Goal: Task Accomplishment & Management: Manage account settings

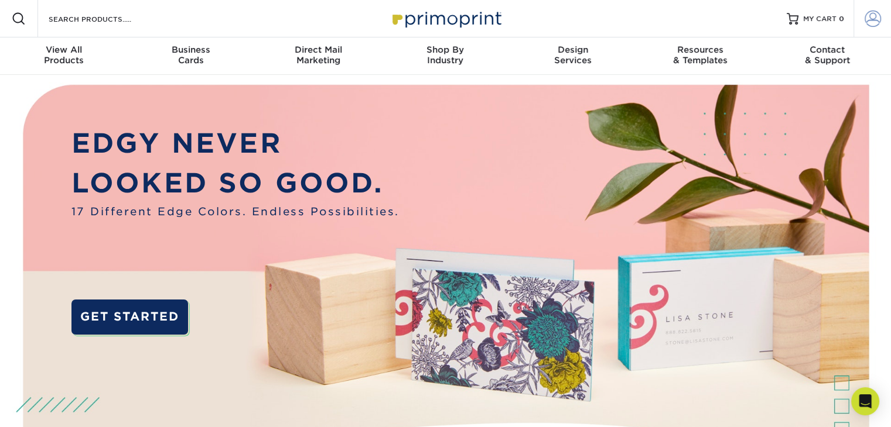
click at [871, 20] on span at bounding box center [872, 19] width 16 height 16
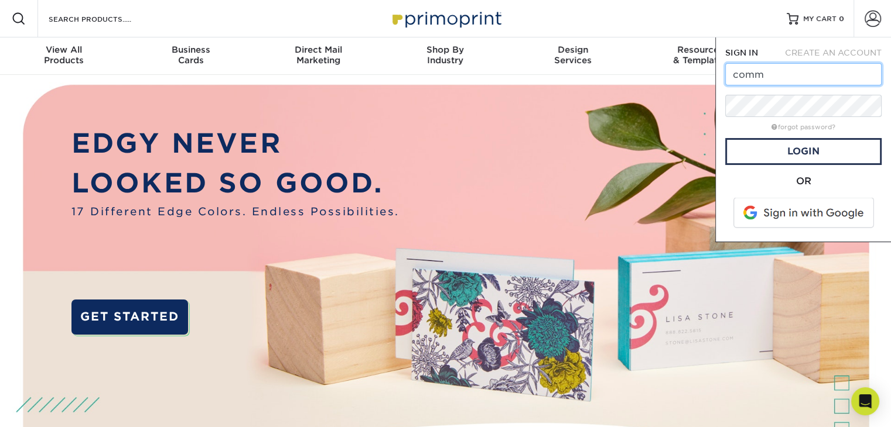
type input "[EMAIL_ADDRESS][DOMAIN_NAME]"
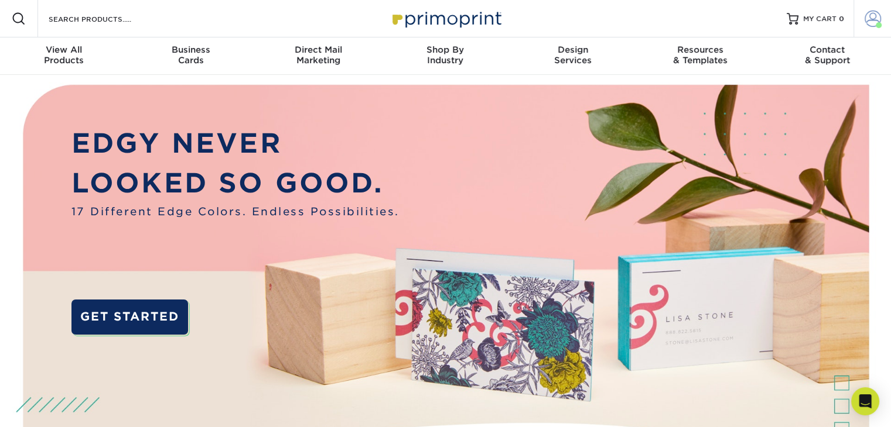
click at [868, 22] on span at bounding box center [872, 19] width 16 height 16
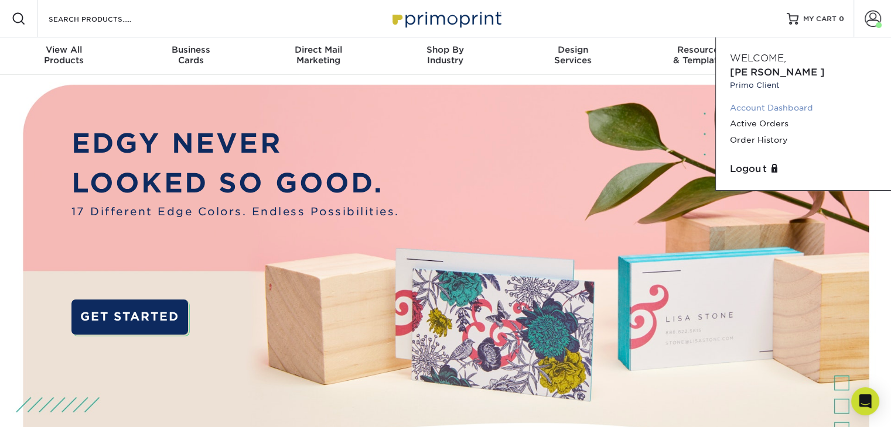
click at [785, 100] on link "Account Dashboard" at bounding box center [803, 108] width 147 height 16
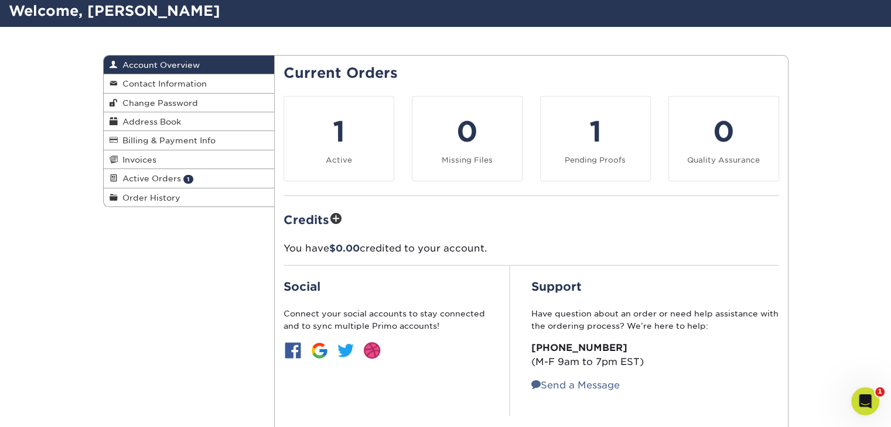
scroll to position [59, 0]
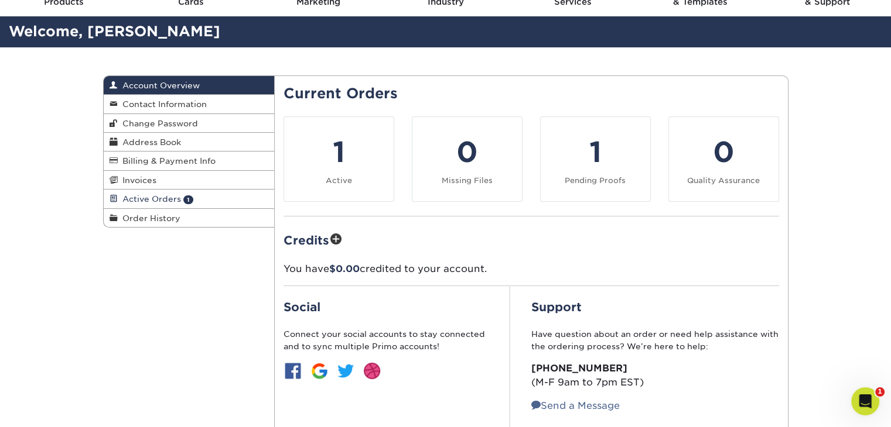
click at [157, 198] on span "Active Orders" at bounding box center [149, 198] width 63 height 9
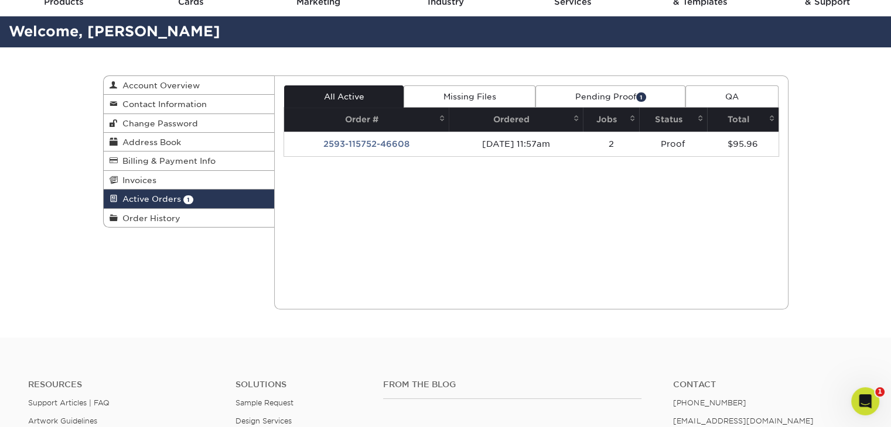
click at [624, 95] on link "Pending Proof 1" at bounding box center [610, 96] width 150 height 22
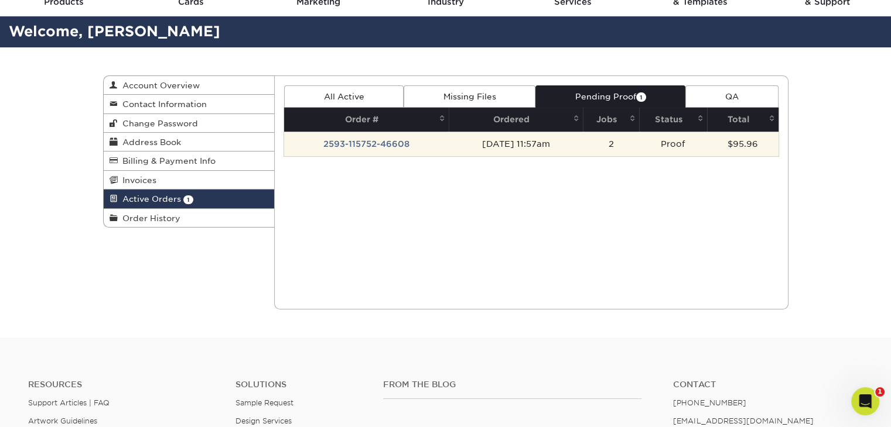
click at [361, 141] on td "2593-115752-46608" at bounding box center [366, 144] width 165 height 25
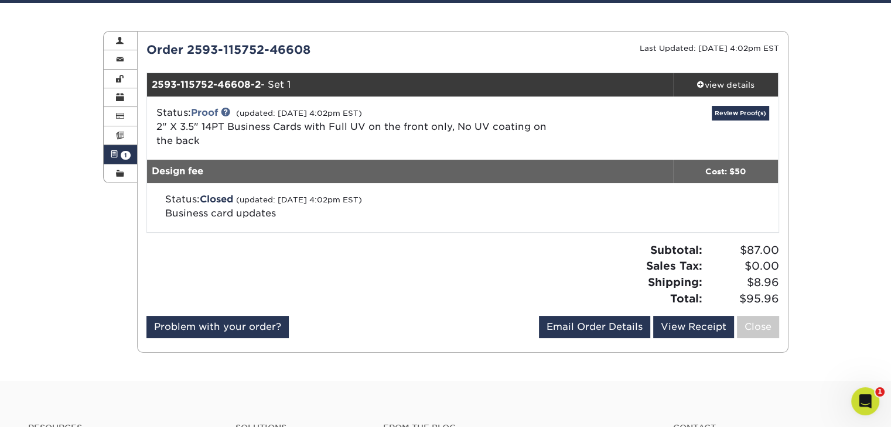
scroll to position [117, 0]
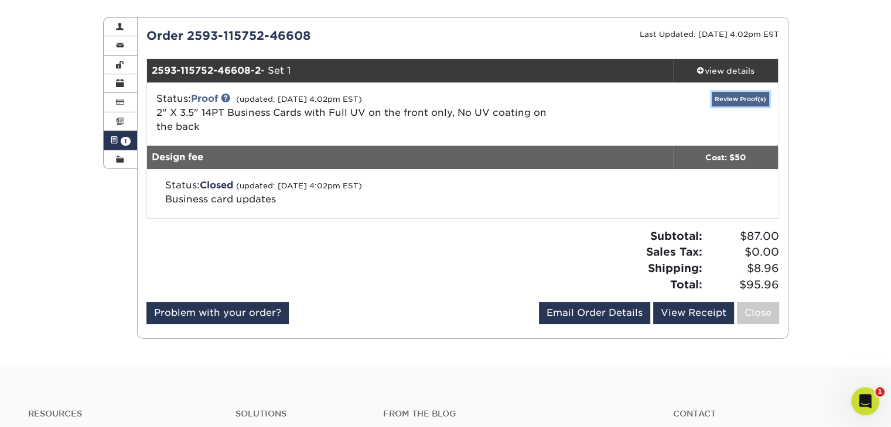
click at [745, 101] on link "Review Proof(s)" at bounding box center [739, 99] width 57 height 15
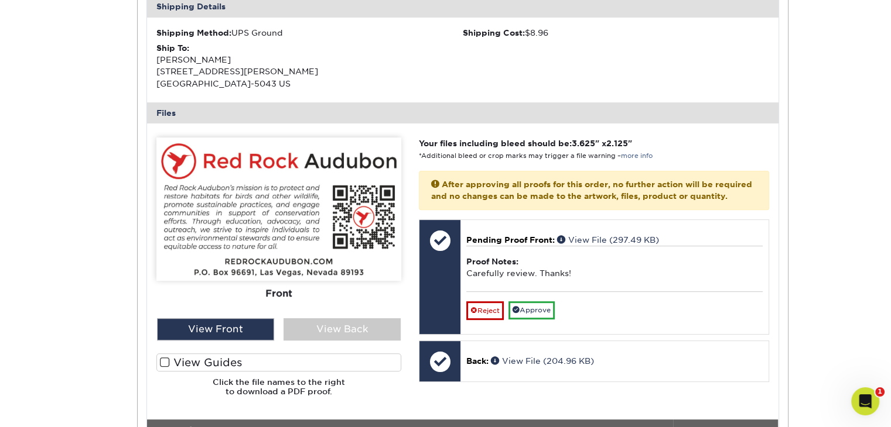
scroll to position [410, 0]
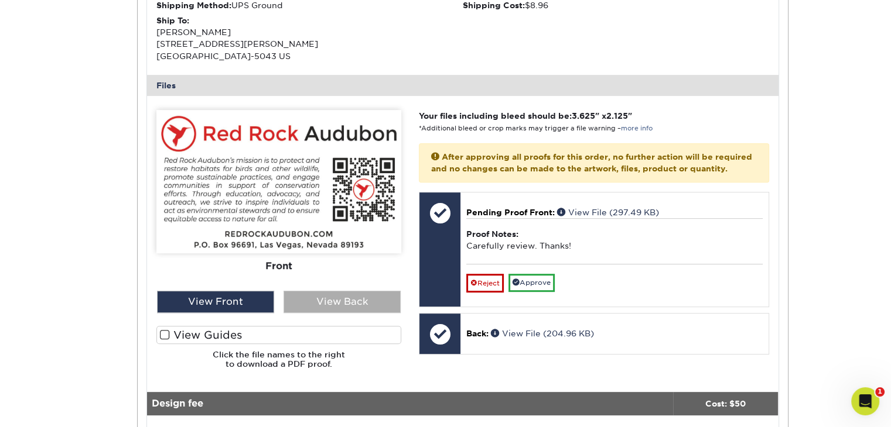
click at [327, 295] on div "View Back" at bounding box center [341, 302] width 117 height 22
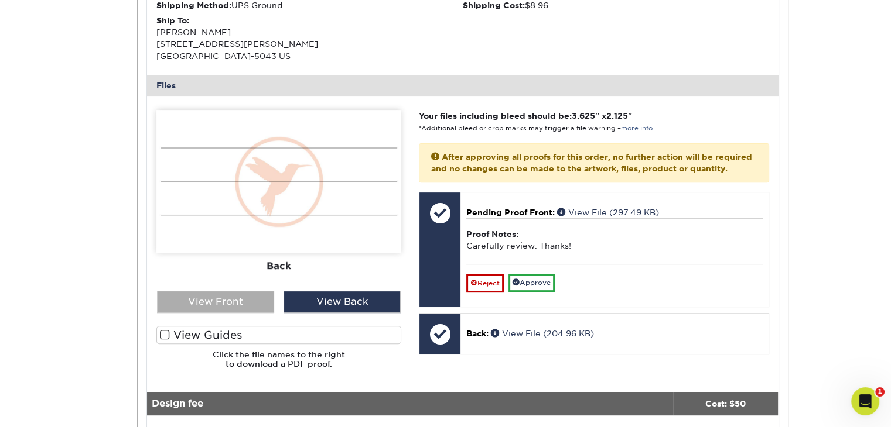
click at [246, 303] on div "View Front" at bounding box center [215, 302] width 117 height 22
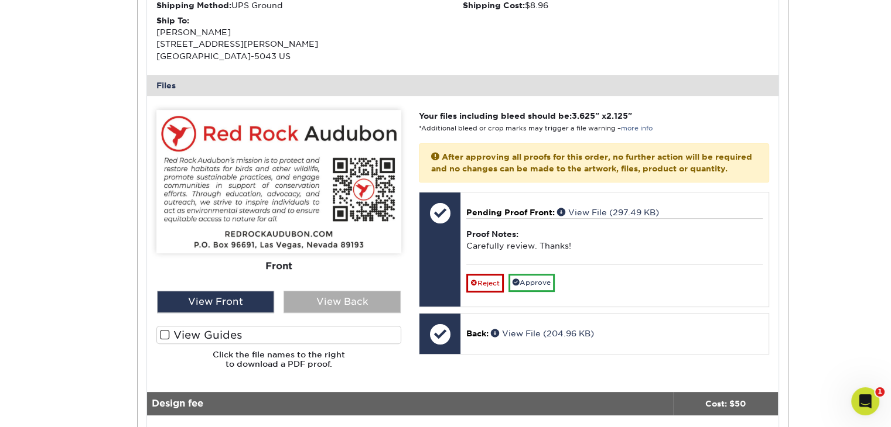
click at [328, 307] on div "View Back" at bounding box center [341, 302] width 117 height 22
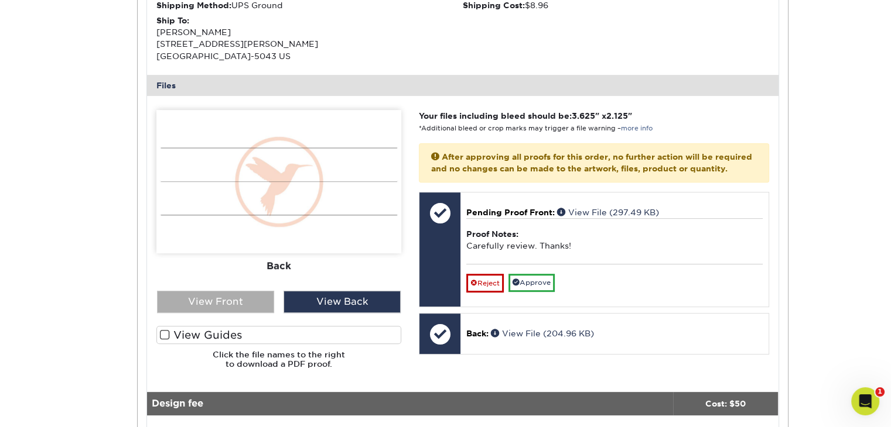
click at [230, 304] on div "View Front" at bounding box center [215, 302] width 117 height 22
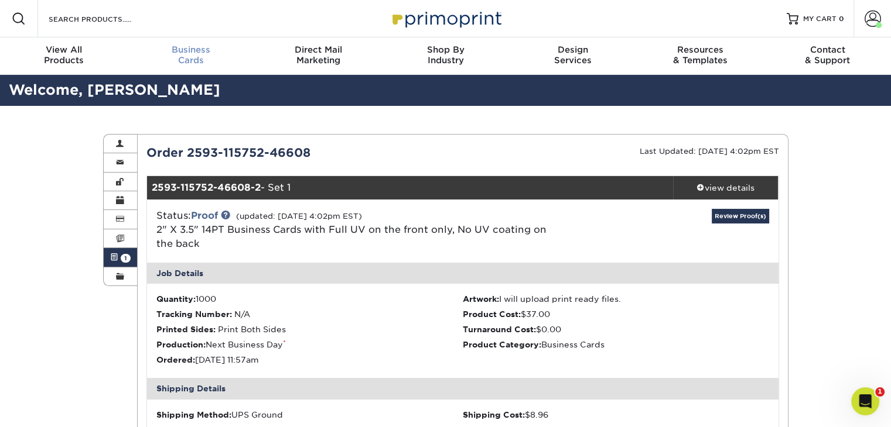
scroll to position [0, 0]
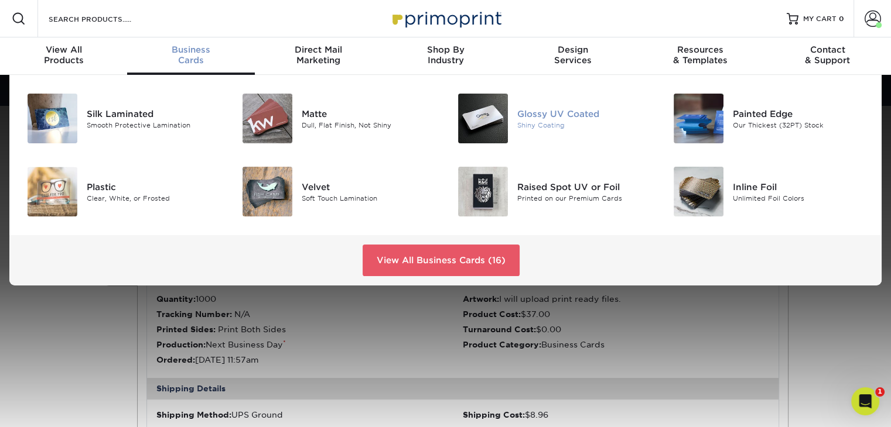
click at [564, 120] on div "Shiny Coating" at bounding box center [584, 125] width 135 height 10
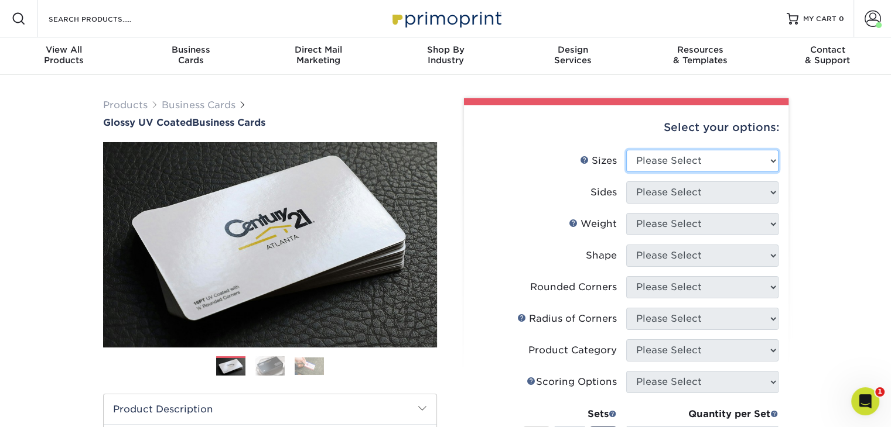
click at [769, 165] on select "Please Select 1.5" x 3.5" - Mini 1.75" x 3.5" - Mini 2" x 2" - Square 2" x 3" -…" at bounding box center [702, 161] width 152 height 22
select select "2.00x3.50"
click at [626, 150] on select "Please Select 1.5" x 3.5" - Mini 1.75" x 3.5" - Mini 2" x 2" - Square 2" x 3" -…" at bounding box center [702, 161] width 152 height 22
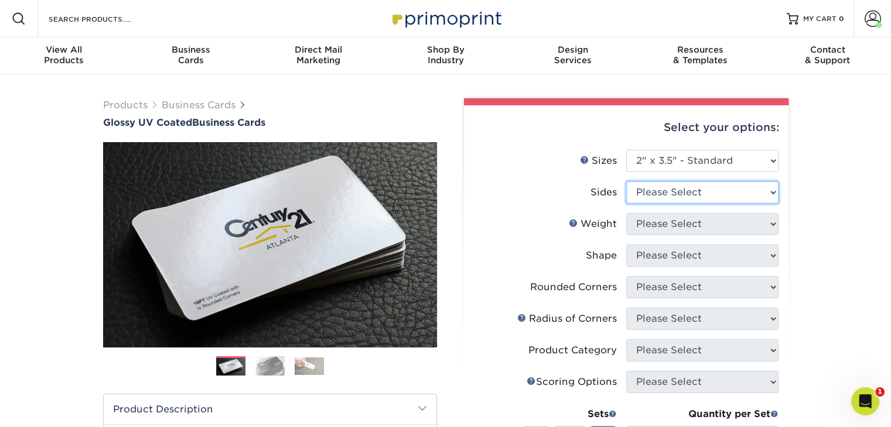
click at [772, 194] on select "Please Select Print Both Sides Print Front Only" at bounding box center [702, 193] width 152 height 22
select select "13abbda7-1d64-4f25-8bb2-c179b224825d"
click at [626, 182] on select "Please Select Print Both Sides Print Front Only" at bounding box center [702, 193] width 152 height 22
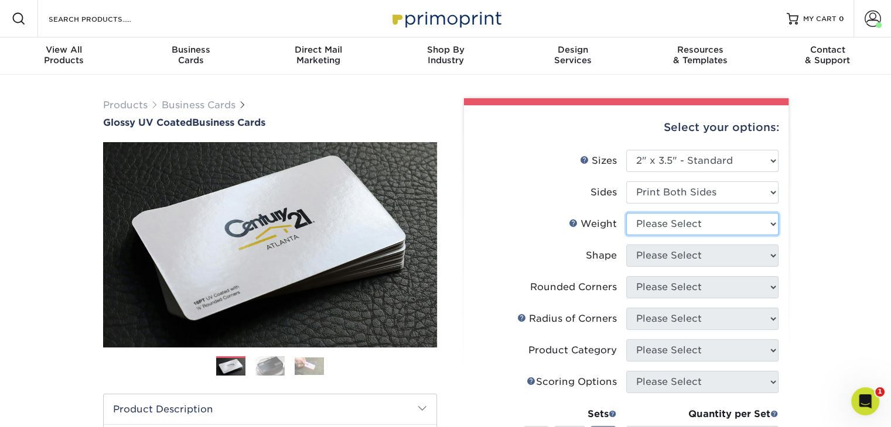
click at [773, 225] on select "Please Select 16PT 14PT" at bounding box center [702, 224] width 152 height 22
select select "14PT"
click at [626, 213] on select "Please Select 16PT 14PT" at bounding box center [702, 224] width 152 height 22
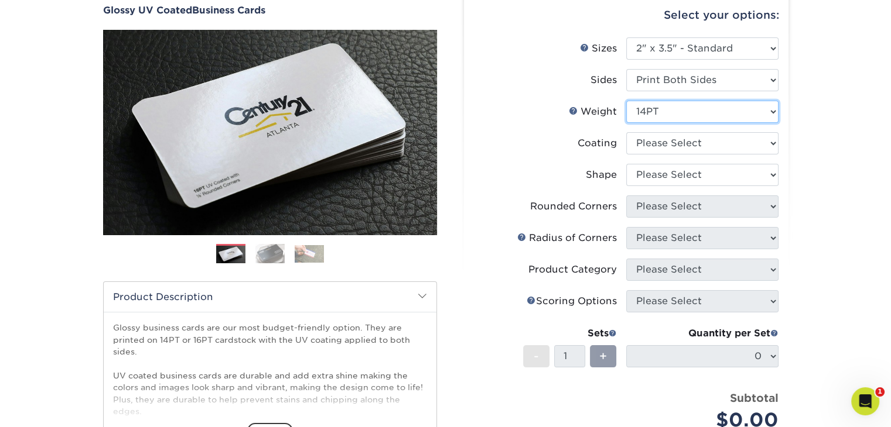
scroll to position [117, 0]
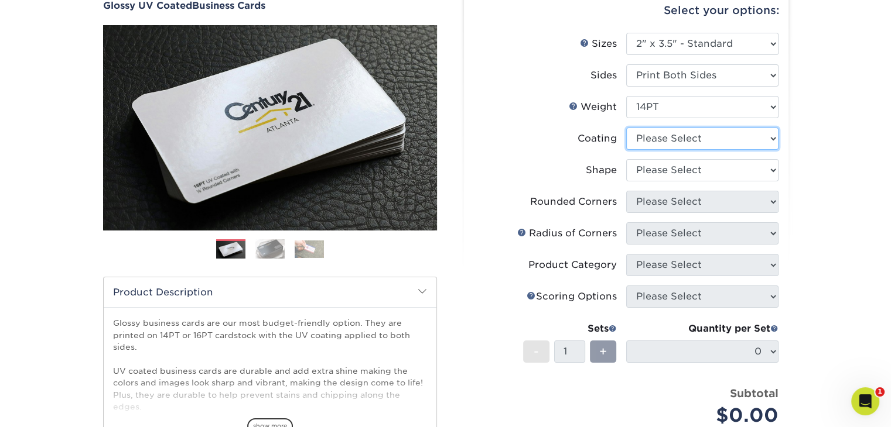
click at [769, 137] on select at bounding box center [702, 139] width 152 height 22
select select "1e8116af-acfc-44b1-83dc-8181aa338834"
click at [626, 128] on select at bounding box center [702, 139] width 152 height 22
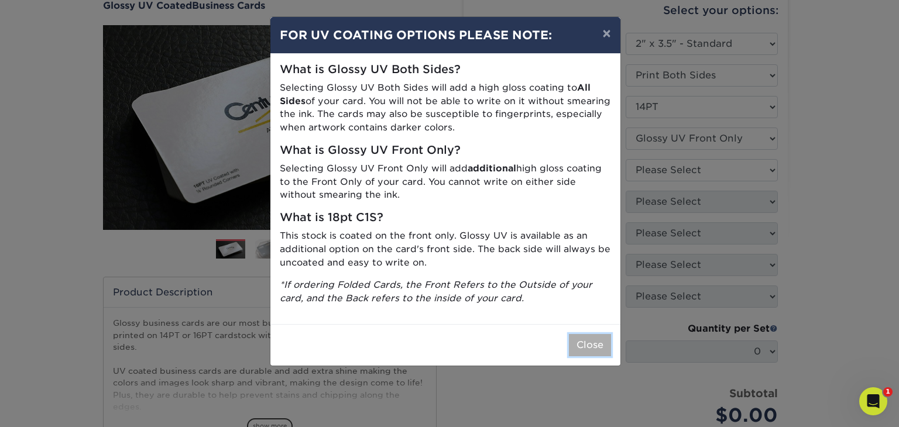
click at [601, 345] on button "Close" at bounding box center [590, 345] width 42 height 22
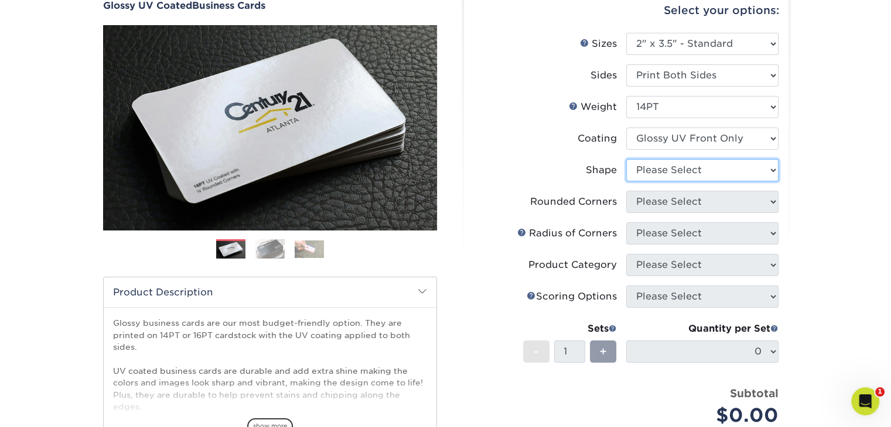
click at [772, 172] on select "Please Select Standard" at bounding box center [702, 170] width 152 height 22
select select "standard"
click at [626, 159] on select "Please Select Standard" at bounding box center [702, 170] width 152 height 22
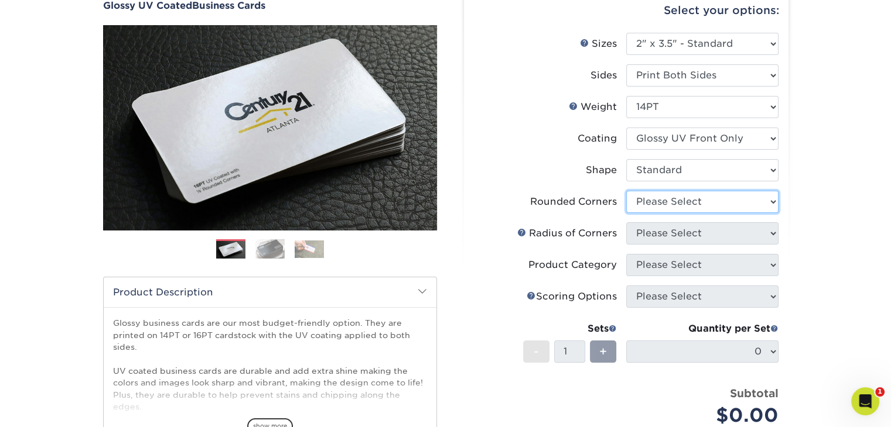
click at [777, 201] on select "Please Select Yes - Round 2 Corners Yes - Round 4 Corners No" at bounding box center [702, 202] width 152 height 22
select select "0"
click at [626, 191] on select "Please Select Yes - Round 2 Corners Yes - Round 4 Corners No" at bounding box center [702, 202] width 152 height 22
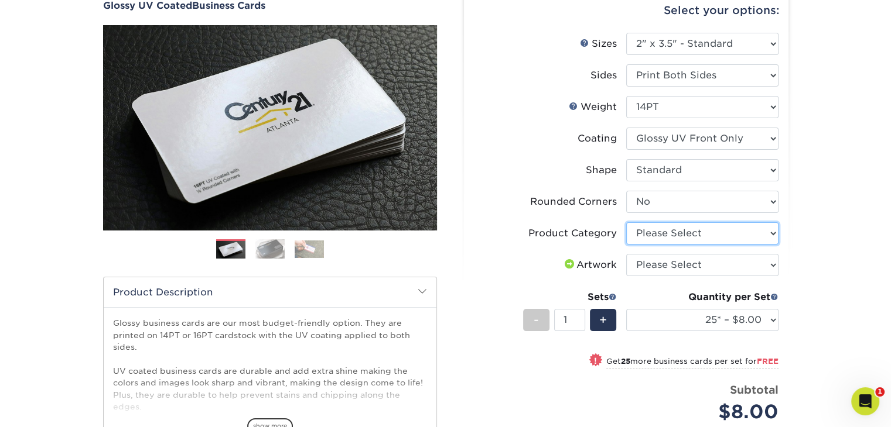
click at [769, 233] on select "Please Select Business Cards" at bounding box center [702, 233] width 152 height 22
select select "3b5148f1-0588-4f88-a218-97bcfdce65c1"
click at [626, 222] on select "Please Select Business Cards" at bounding box center [702, 233] width 152 height 22
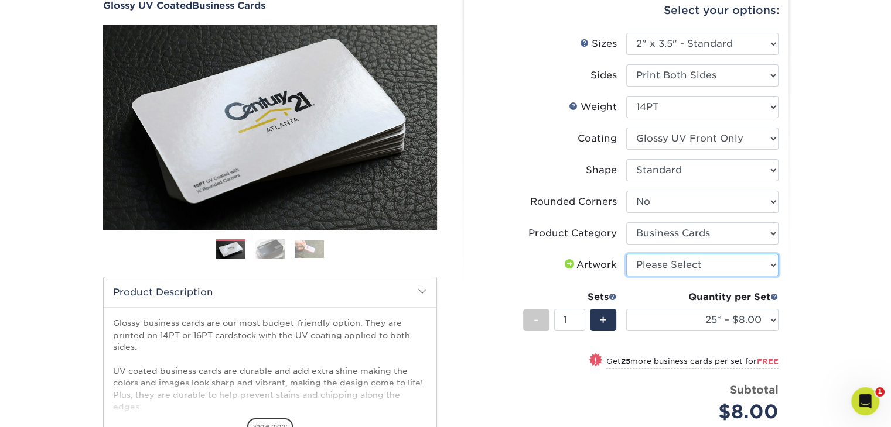
click at [771, 268] on select "Please Select I will upload files I need a design - $100" at bounding box center [702, 265] width 152 height 22
select select "upload"
click at [626, 254] on select "Please Select I will upload files I need a design - $100" at bounding box center [702, 265] width 152 height 22
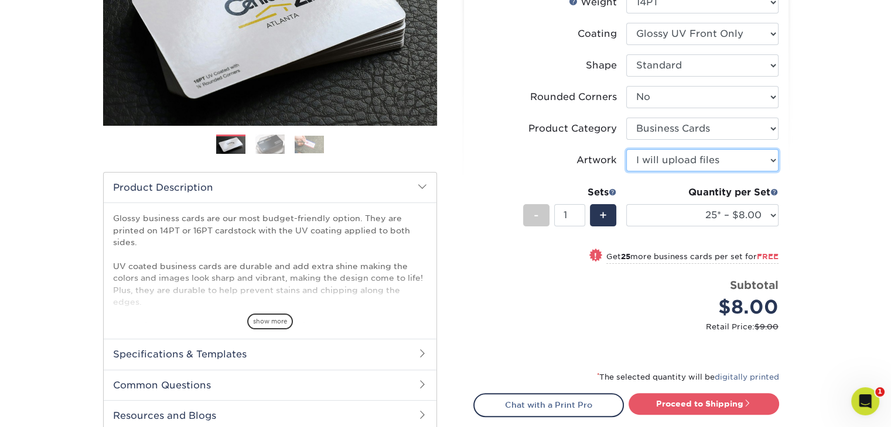
scroll to position [234, 0]
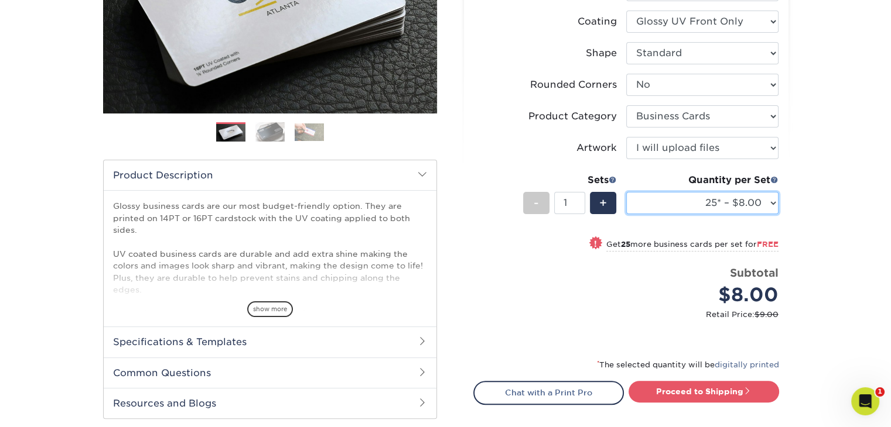
click at [771, 204] on select "25* – $8.00 50* – $8.00 100* – $8.00 250* – $15.00 500 – $30.00 1000 – $37.00 2…" at bounding box center [702, 203] width 152 height 22
click at [860, 148] on div "Products Business Cards Glossy UV Coated Business Cards Previous Next" at bounding box center [445, 179] width 891 height 677
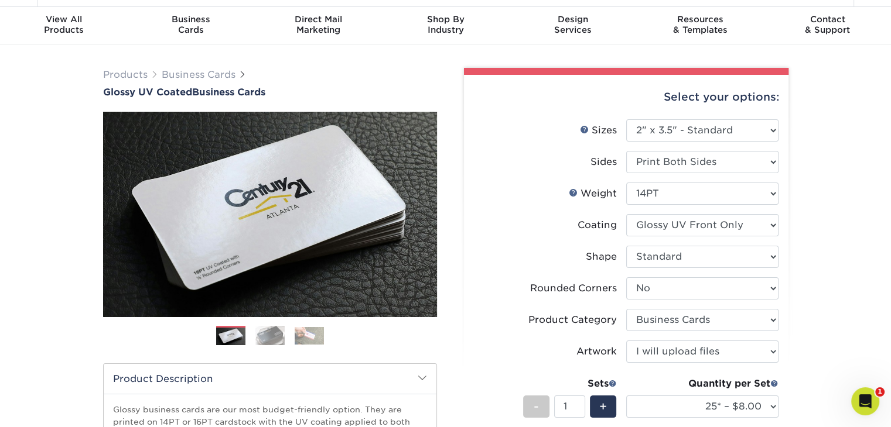
scroll to position [0, 0]
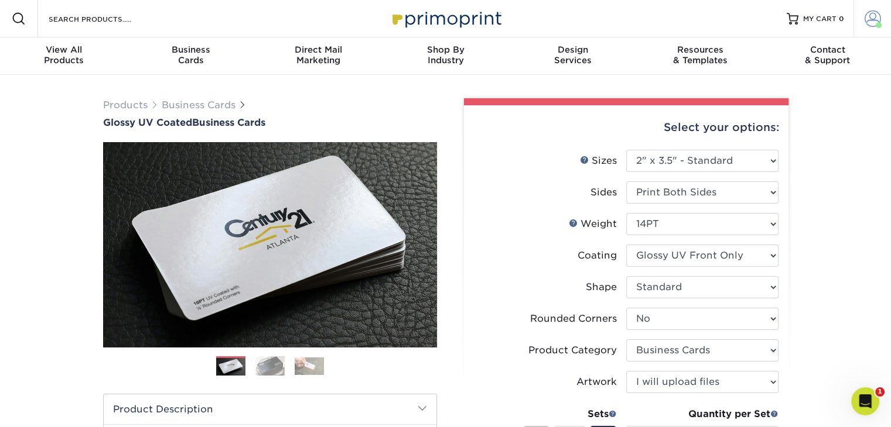
click at [879, 18] on span at bounding box center [872, 19] width 16 height 16
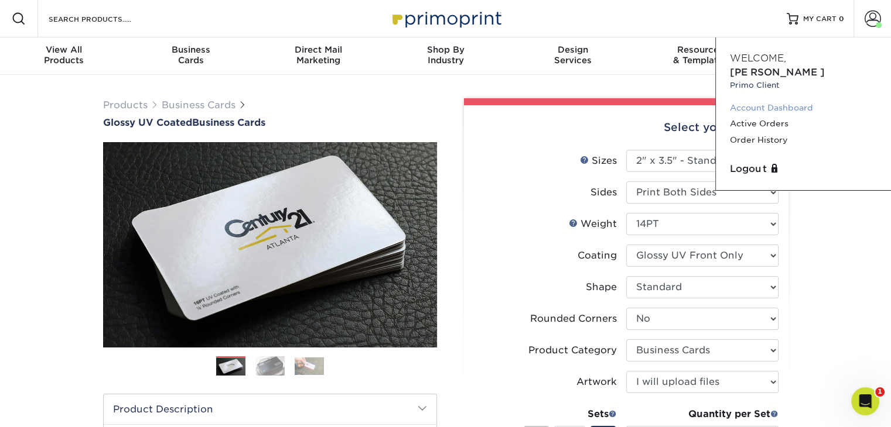
click at [777, 100] on link "Account Dashboard" at bounding box center [803, 108] width 147 height 16
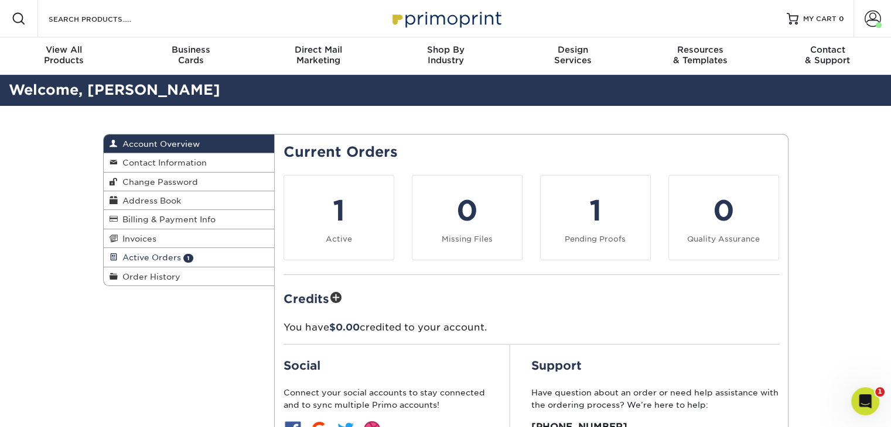
click at [129, 258] on span "Active Orders" at bounding box center [149, 257] width 63 height 9
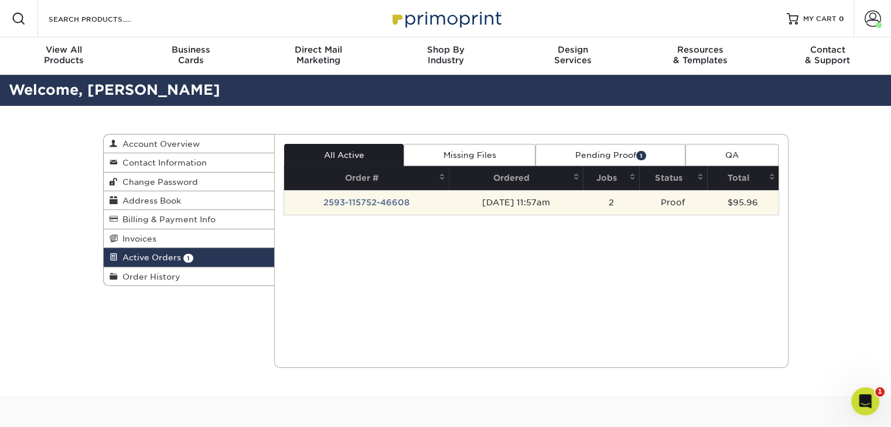
click at [337, 201] on td "2593-115752-46608" at bounding box center [366, 202] width 165 height 25
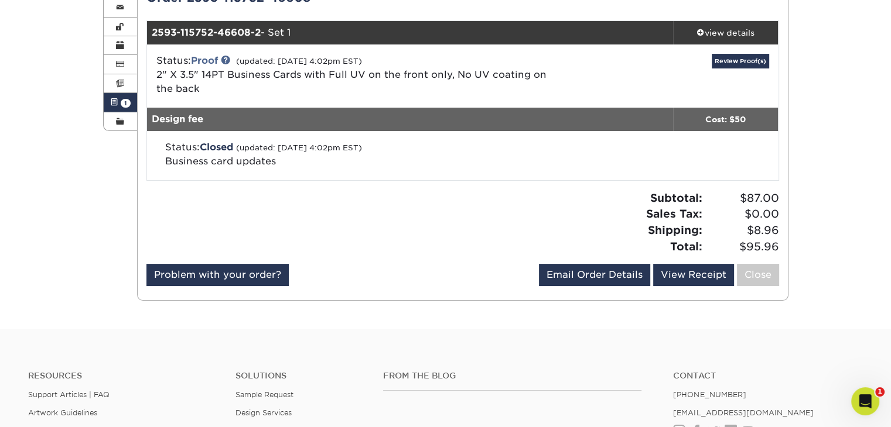
scroll to position [117, 0]
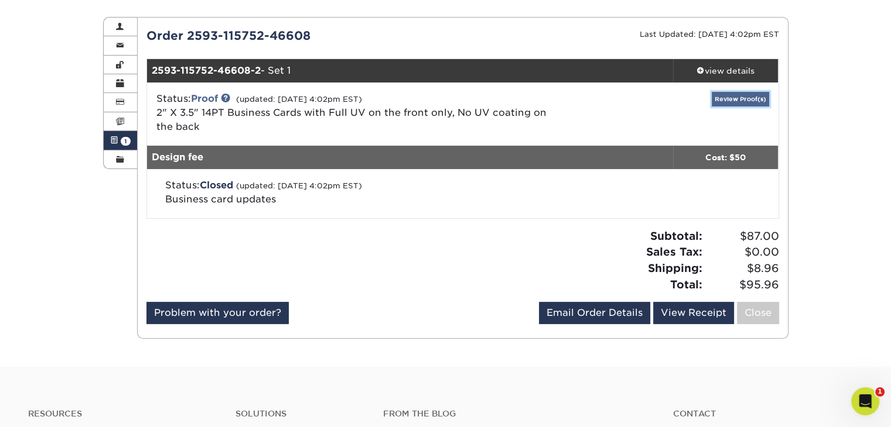
click at [737, 102] on link "Review Proof(s)" at bounding box center [739, 99] width 57 height 15
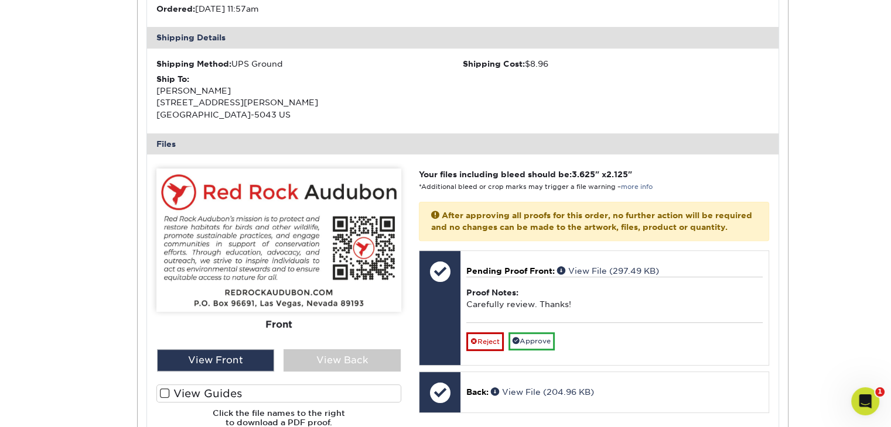
scroll to position [410, 0]
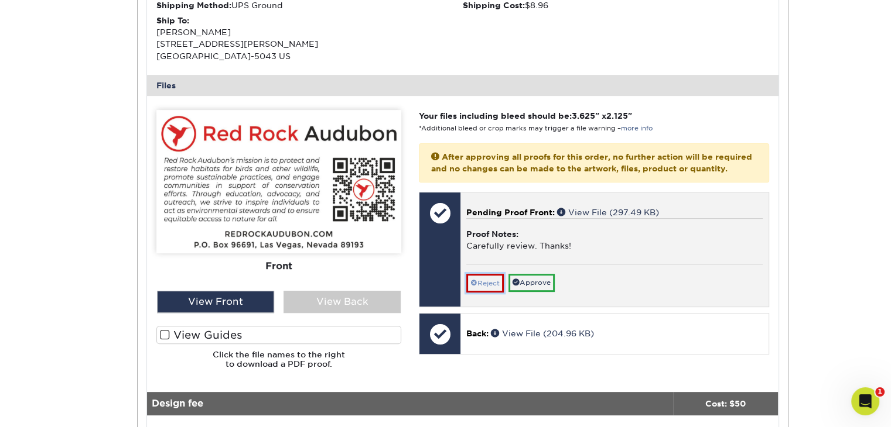
click at [478, 293] on link "Reject" at bounding box center [484, 283] width 37 height 19
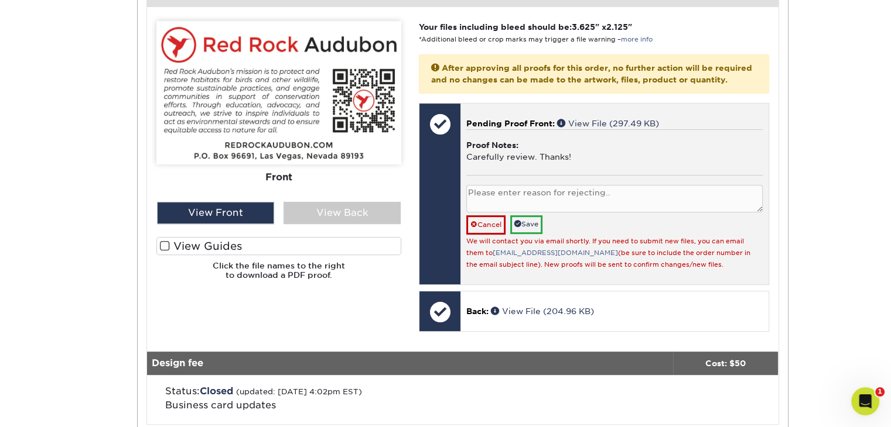
scroll to position [527, 0]
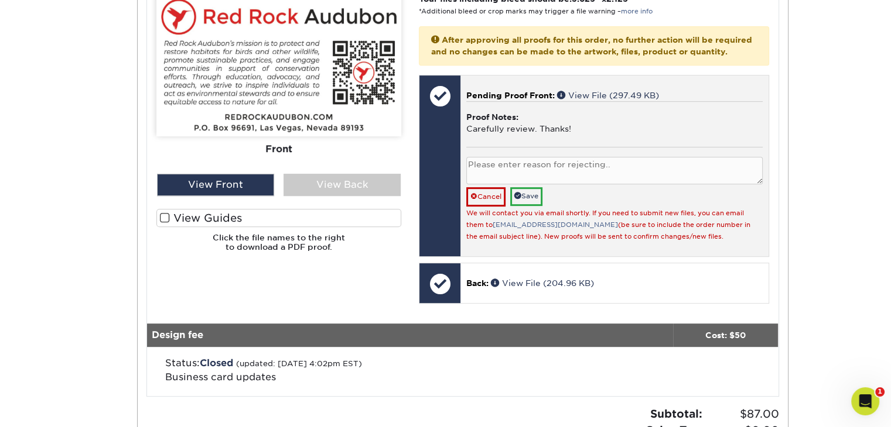
click at [602, 176] on textarea at bounding box center [614, 171] width 296 height 28
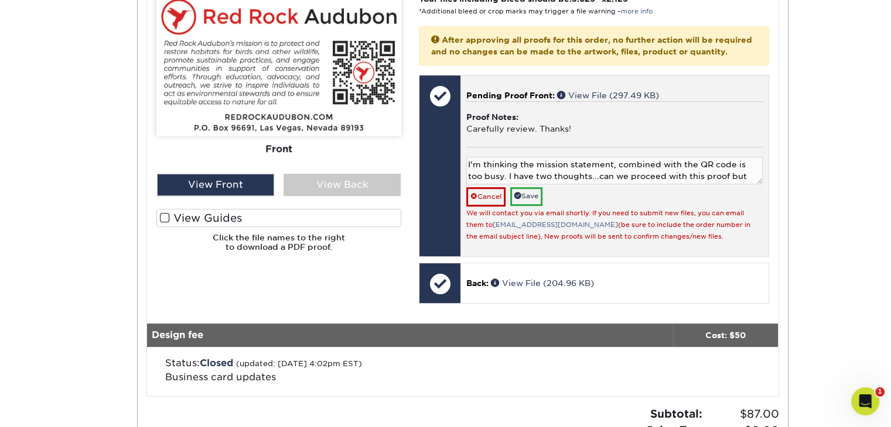
scroll to position [12, 0]
click at [697, 184] on textarea "I'm thinking the mission statement, combined with the QR code is too busy. I ha…" at bounding box center [614, 171] width 296 height 28
click at [703, 176] on textarea "I'm thinking the mission statement, combined with the QR code is too busy. I ha…" at bounding box center [614, 171] width 296 height 28
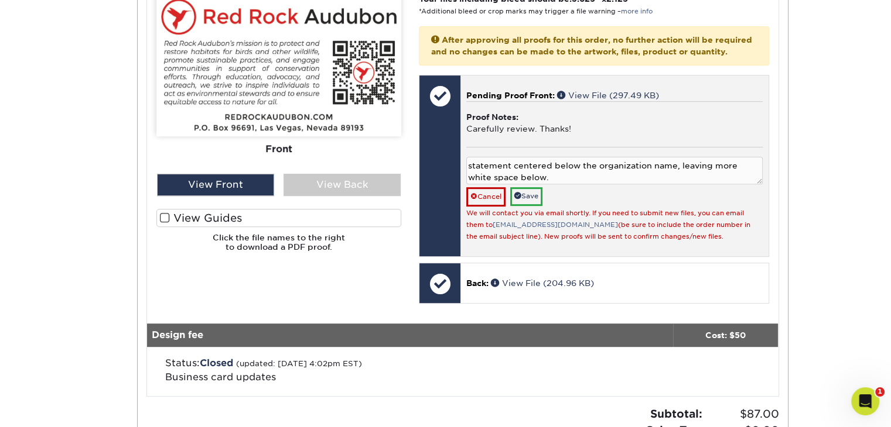
click at [586, 184] on textarea "I'm thinking the mission statement, combined with the QR code is too busy. I ha…" at bounding box center [614, 171] width 296 height 28
type textarea "I'm thinking the mission statement, combined with the QR code is too busy. I ha…"
click at [528, 206] on link "Save" at bounding box center [526, 196] width 32 height 18
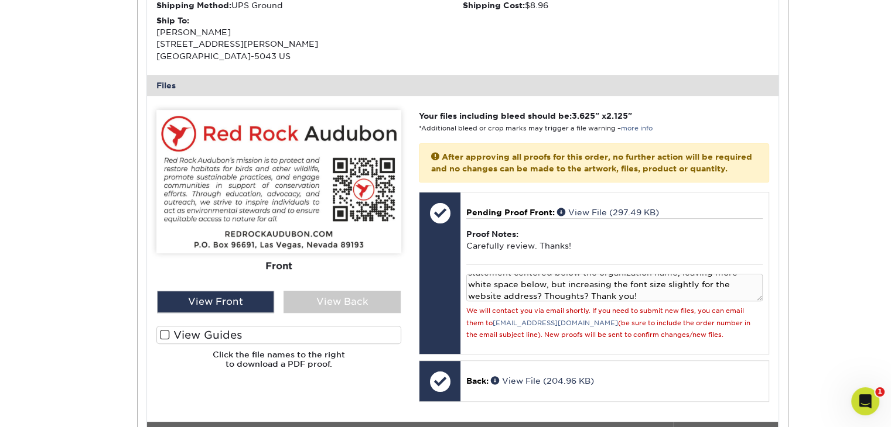
scroll to position [0, 0]
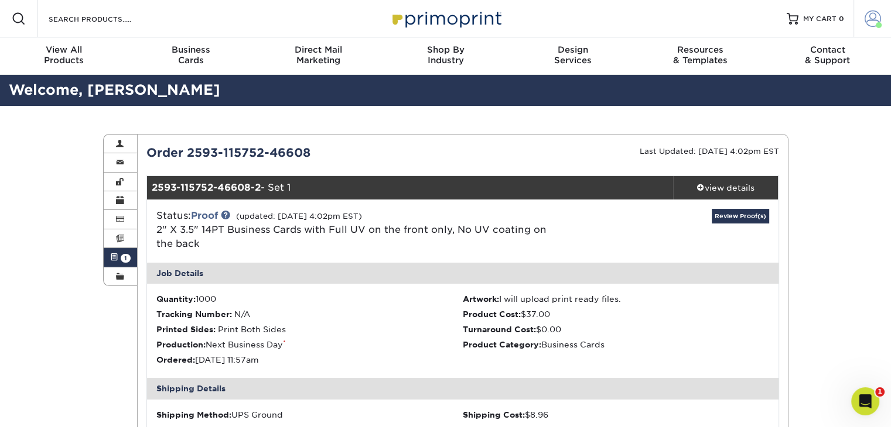
click at [874, 23] on span at bounding box center [872, 19] width 16 height 16
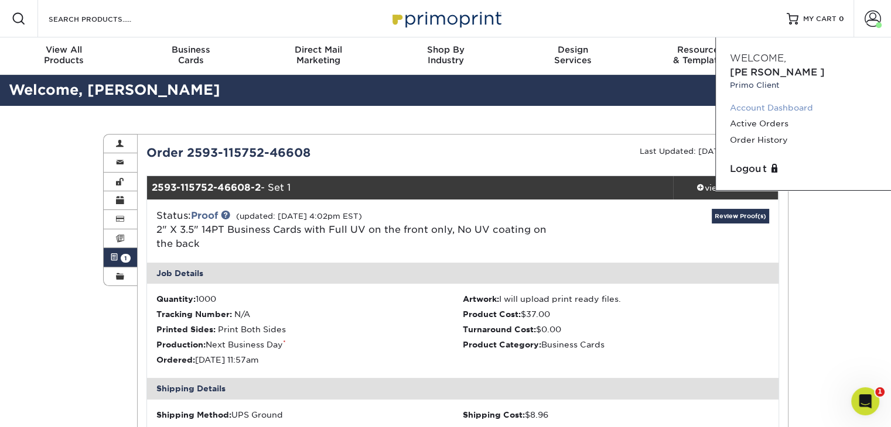
click at [759, 100] on link "Account Dashboard" at bounding box center [803, 108] width 147 height 16
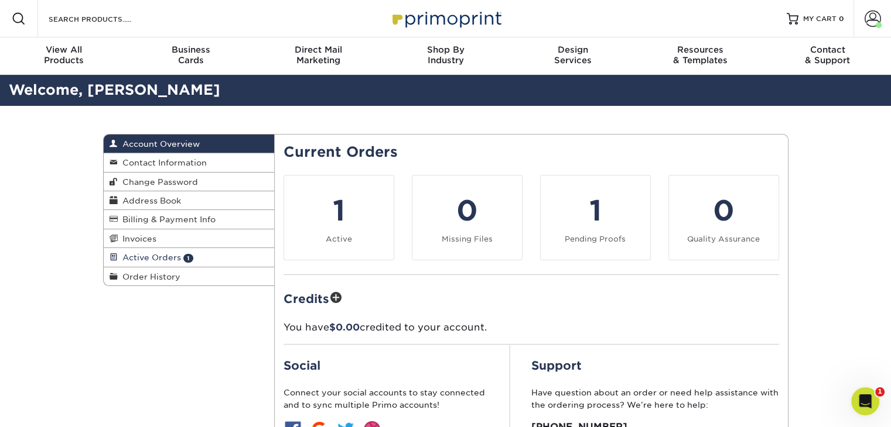
click at [172, 260] on span "Active Orders" at bounding box center [149, 257] width 63 height 9
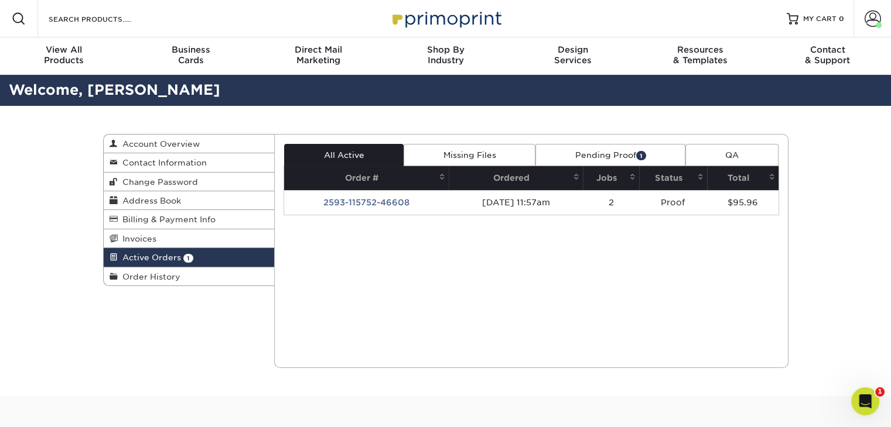
click at [614, 155] on link "Pending Proof 1" at bounding box center [610, 155] width 150 height 22
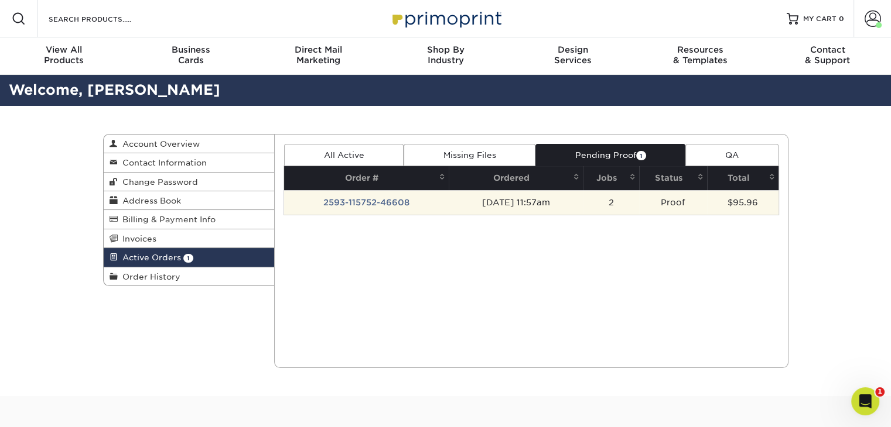
click at [333, 204] on td "2593-115752-46608" at bounding box center [366, 202] width 165 height 25
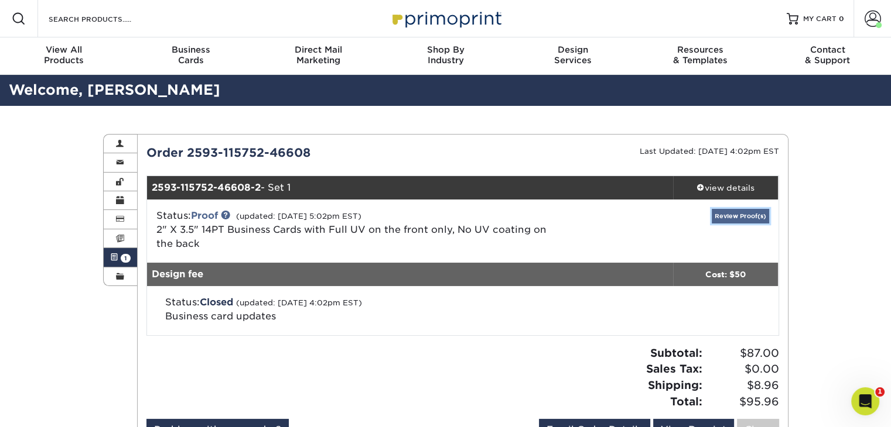
click at [746, 214] on link "Review Proof(s)" at bounding box center [739, 216] width 57 height 15
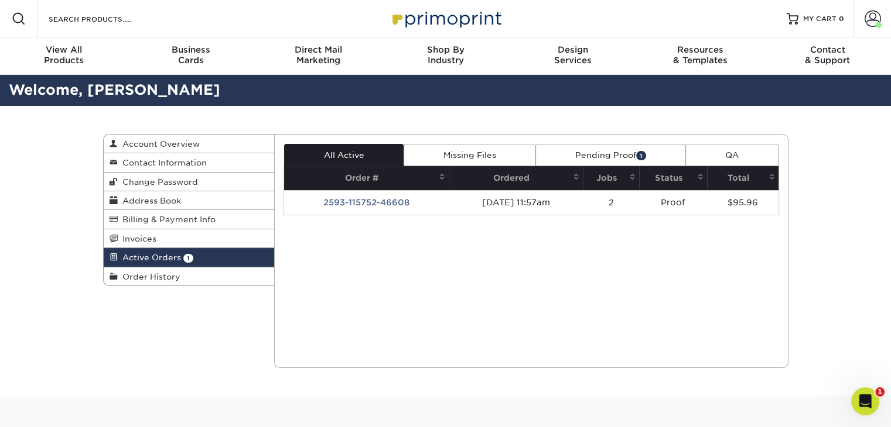
click at [619, 153] on link "Pending Proof 1" at bounding box center [610, 155] width 150 height 22
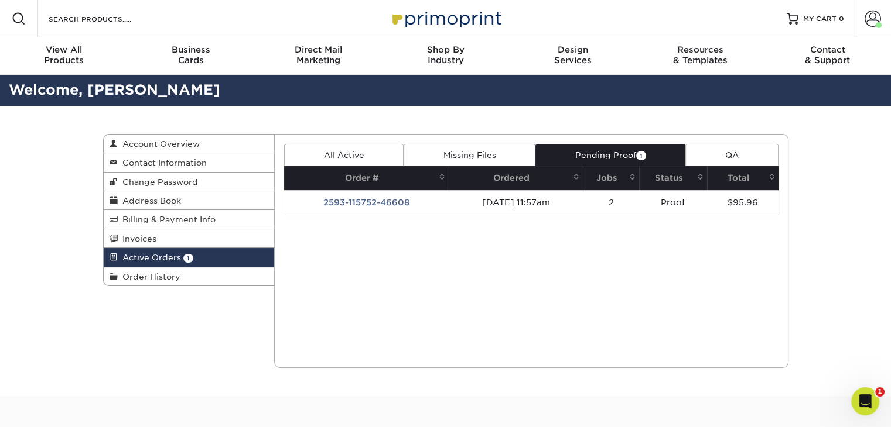
click at [355, 200] on td "2593-115752-46608" at bounding box center [366, 202] width 165 height 25
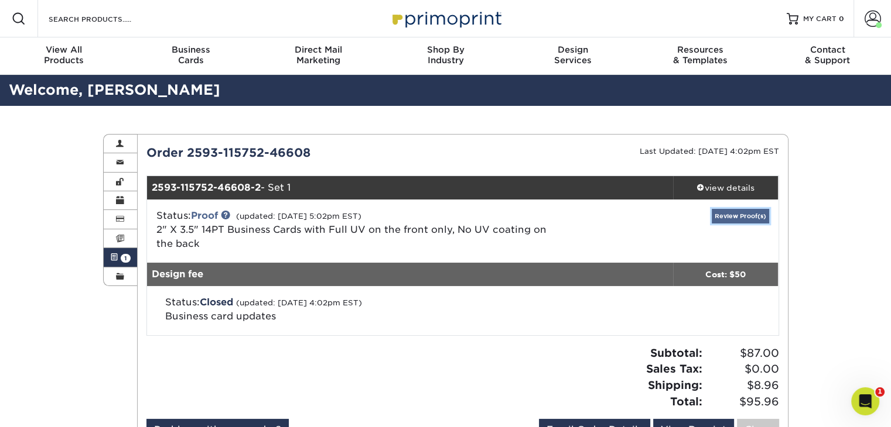
click at [736, 218] on link "Review Proof(s)" at bounding box center [739, 216] width 57 height 15
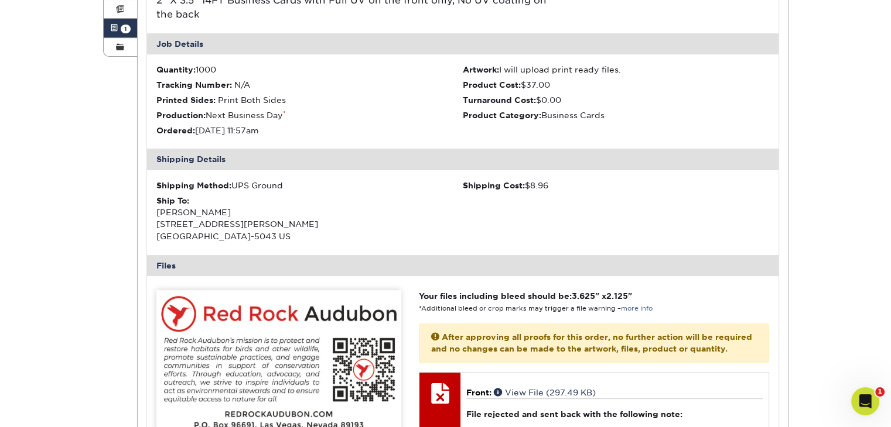
scroll to position [117, 0]
